Goal: Task Accomplishment & Management: Manage account settings

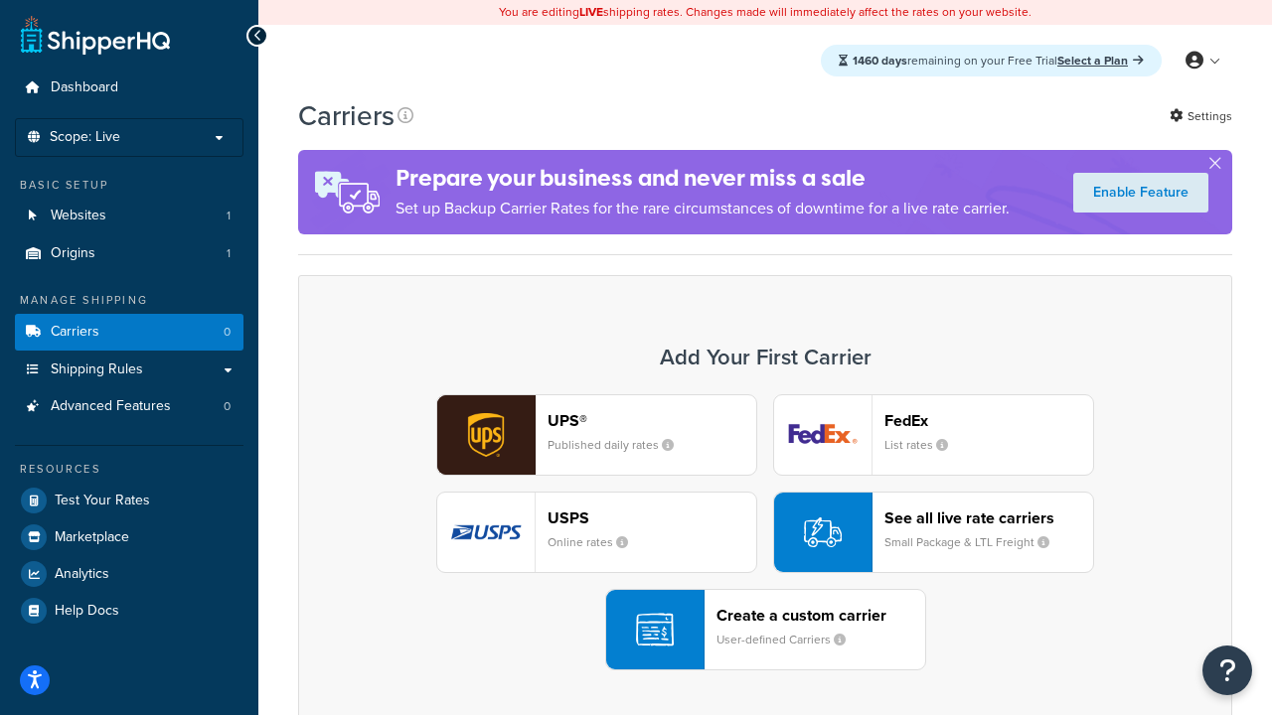
click at [765, 533] on div "UPS® Published daily rates FedEx List rates USPS Online rates See all live rate…" at bounding box center [765, 532] width 892 height 276
click at [989, 420] on header "FedEx" at bounding box center [988, 420] width 209 height 19
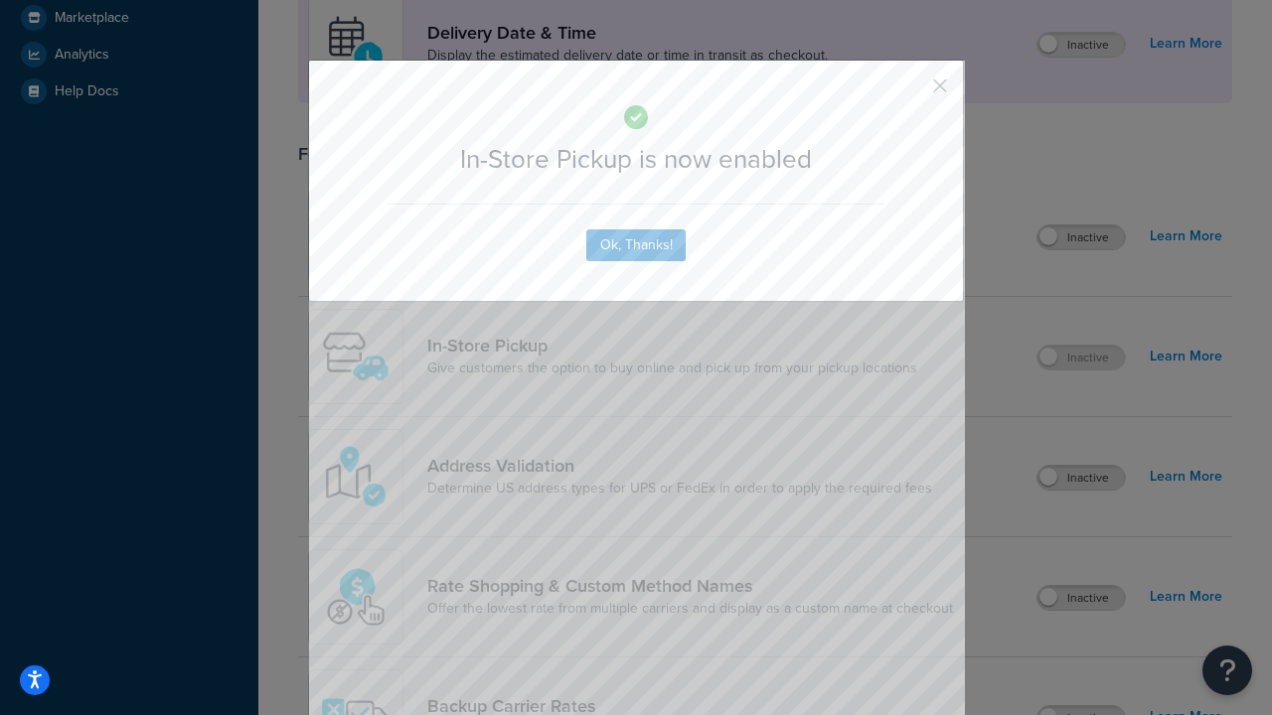
scroll to position [557, 0]
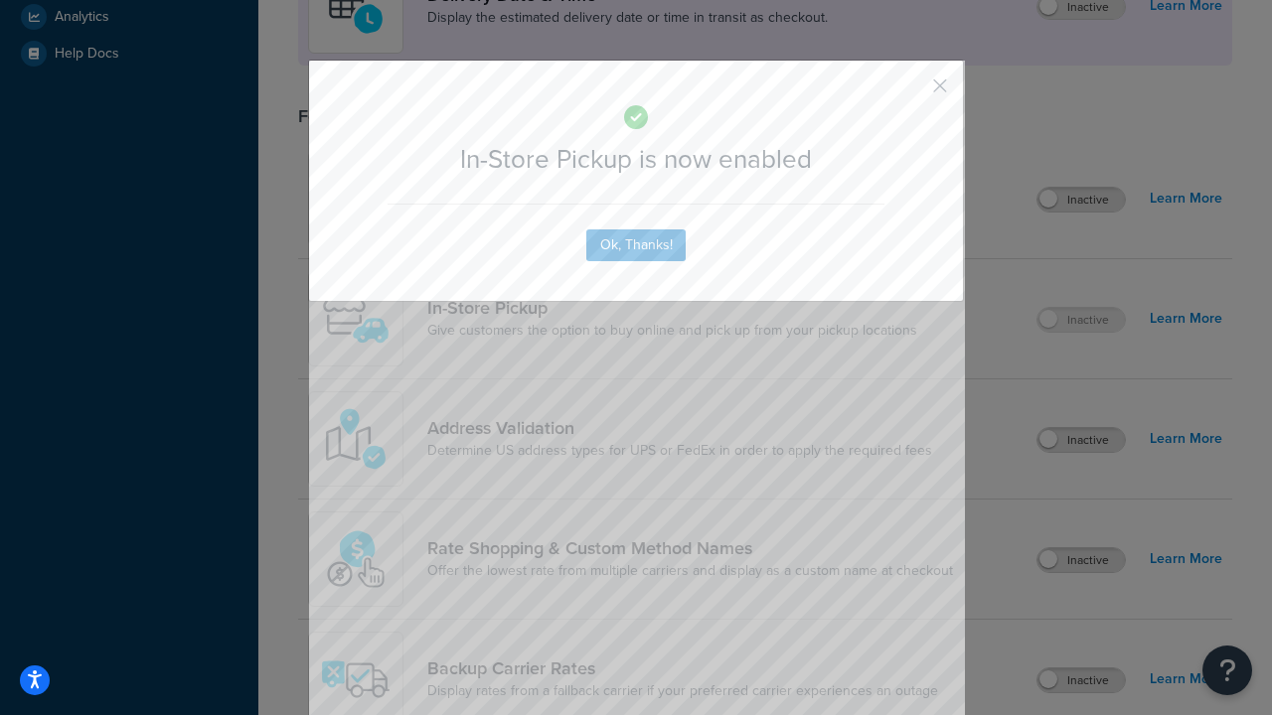
click at [910, 92] on button "button" at bounding box center [910, 92] width 5 height 5
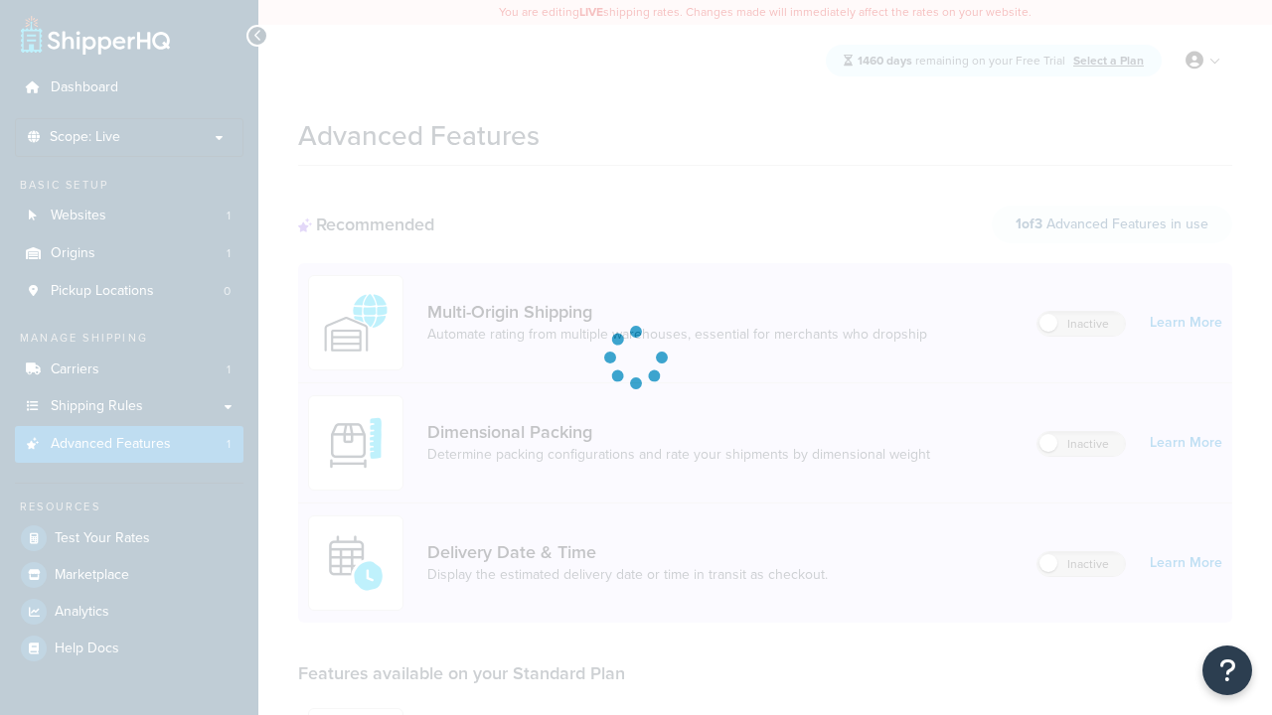
scroll to position [520, 0]
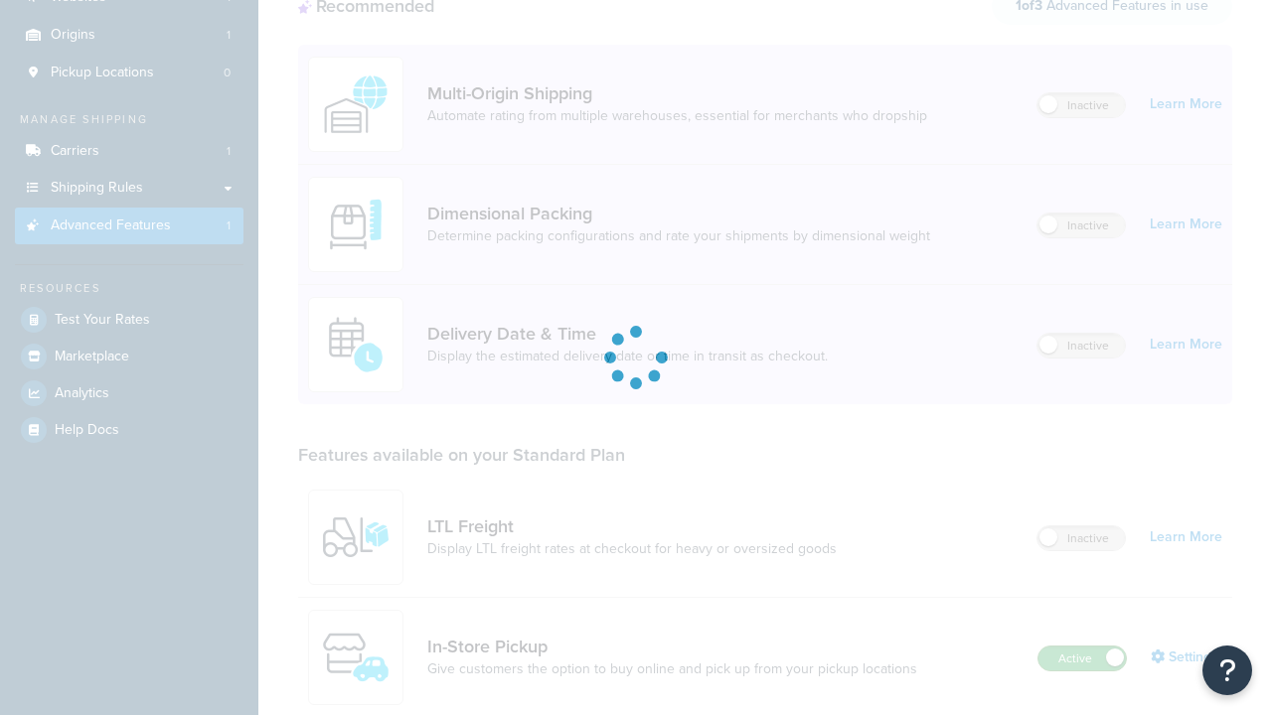
click at [1082, 647] on label "Active" at bounding box center [1081, 659] width 87 height 24
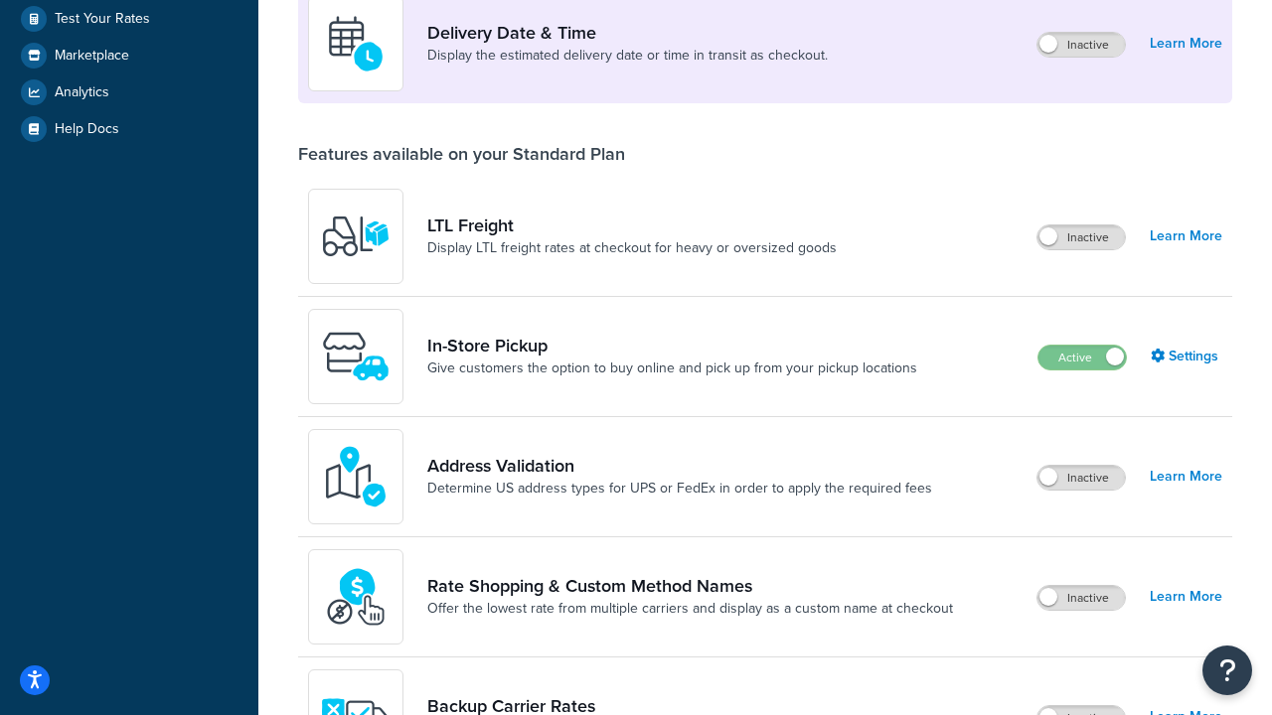
scroll to position [482, 0]
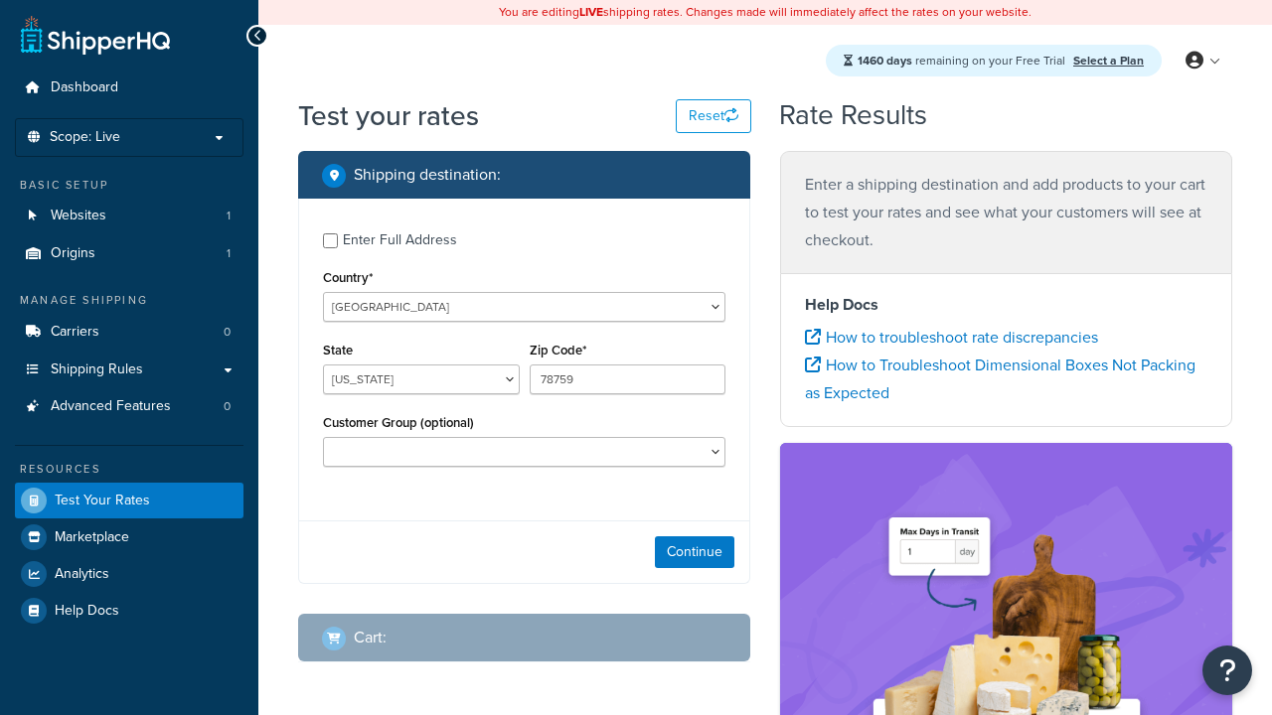
select select "[GEOGRAPHIC_DATA]"
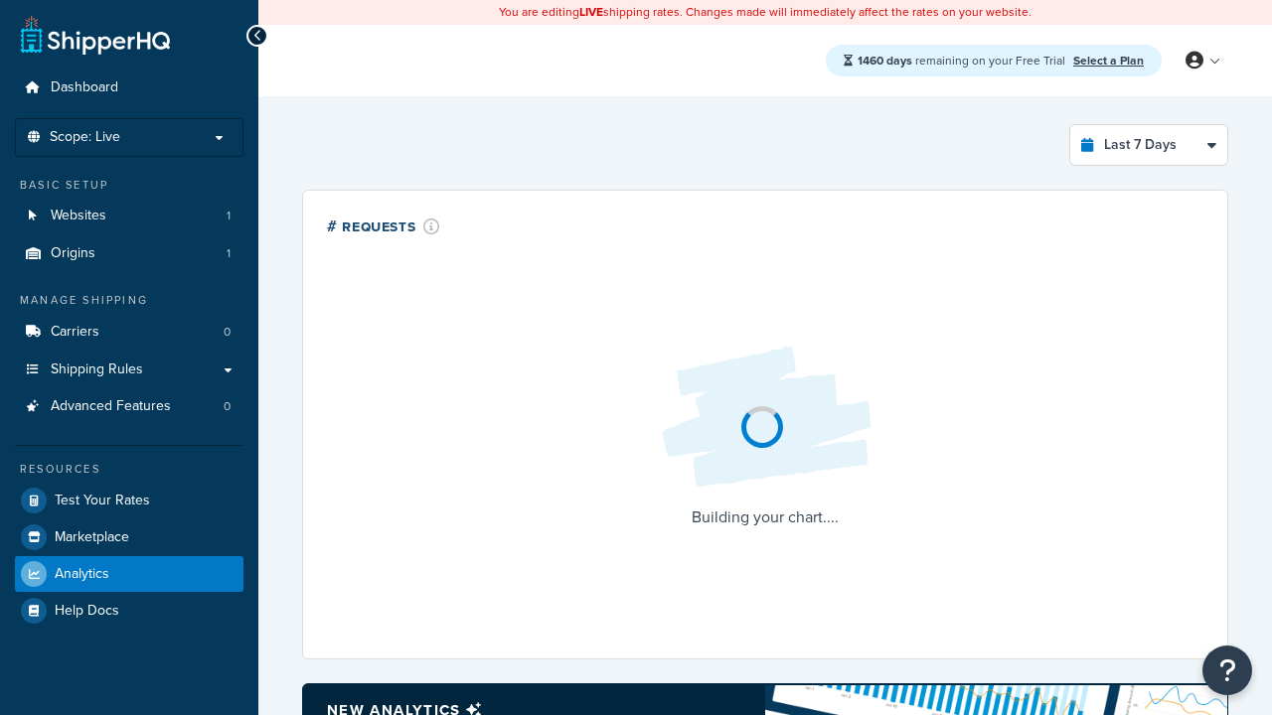
select select "last_7_days"
click at [257, 36] on icon at bounding box center [257, 36] width 9 height 14
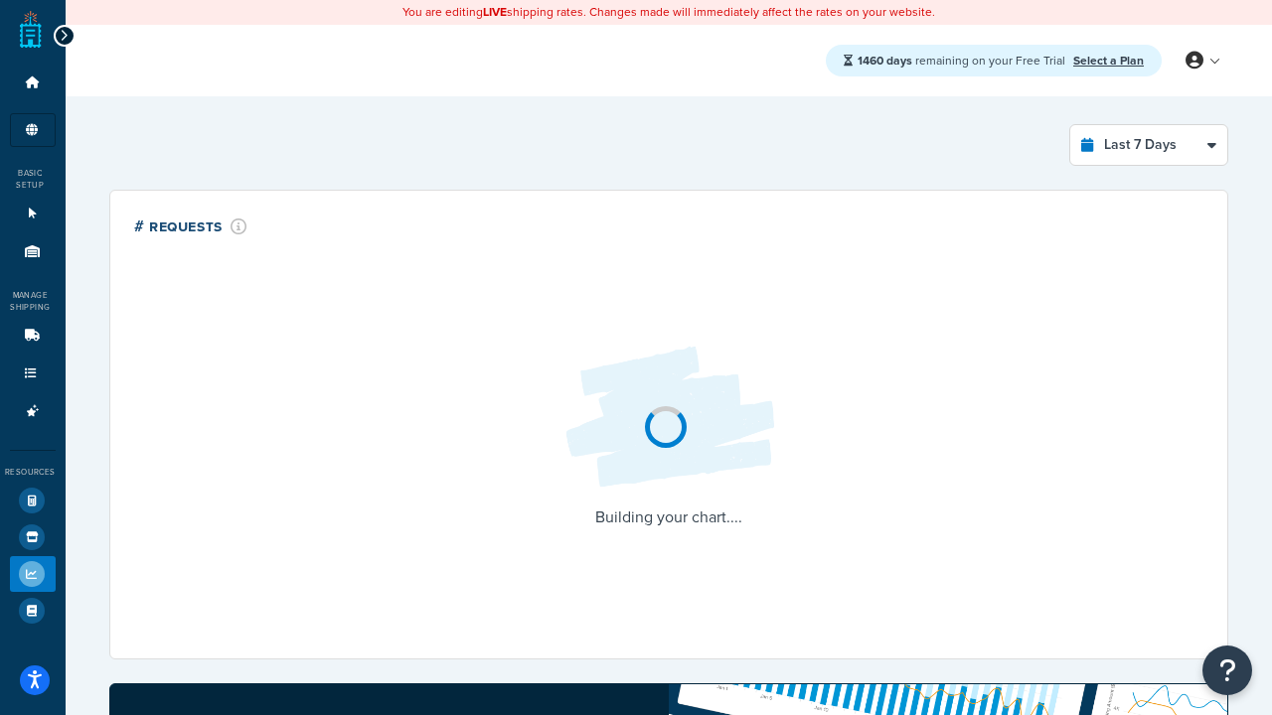
click at [64, 36] on icon at bounding box center [64, 36] width 9 height 14
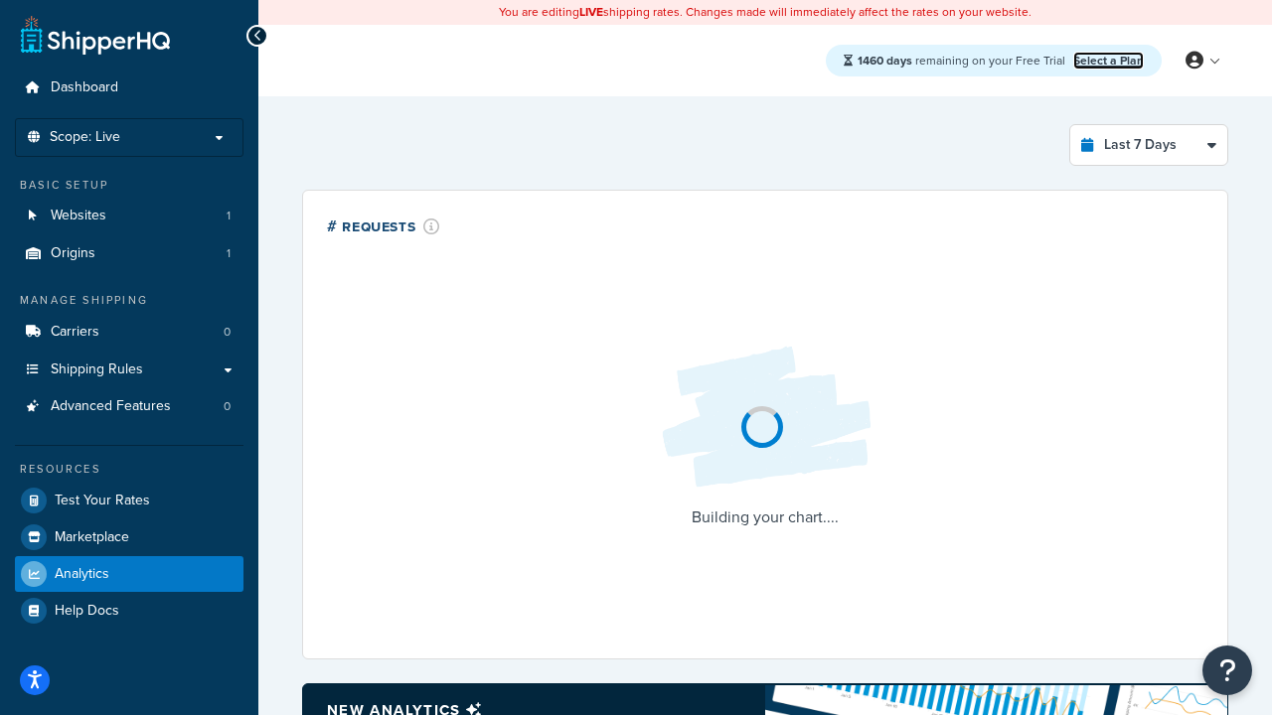
click at [1108, 60] on link "Select a Plan" at bounding box center [1108, 61] width 71 height 18
